Goal: Task Accomplishment & Management: Manage account settings

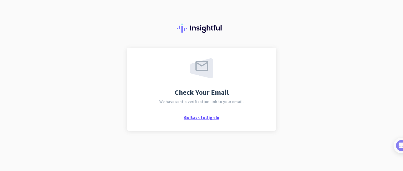
click at [193, 117] on span "Go Back to Sign In" at bounding box center [201, 117] width 35 height 5
click at [195, 118] on span "Go Back to Sign In" at bounding box center [201, 117] width 35 height 5
